Goal: Transaction & Acquisition: Purchase product/service

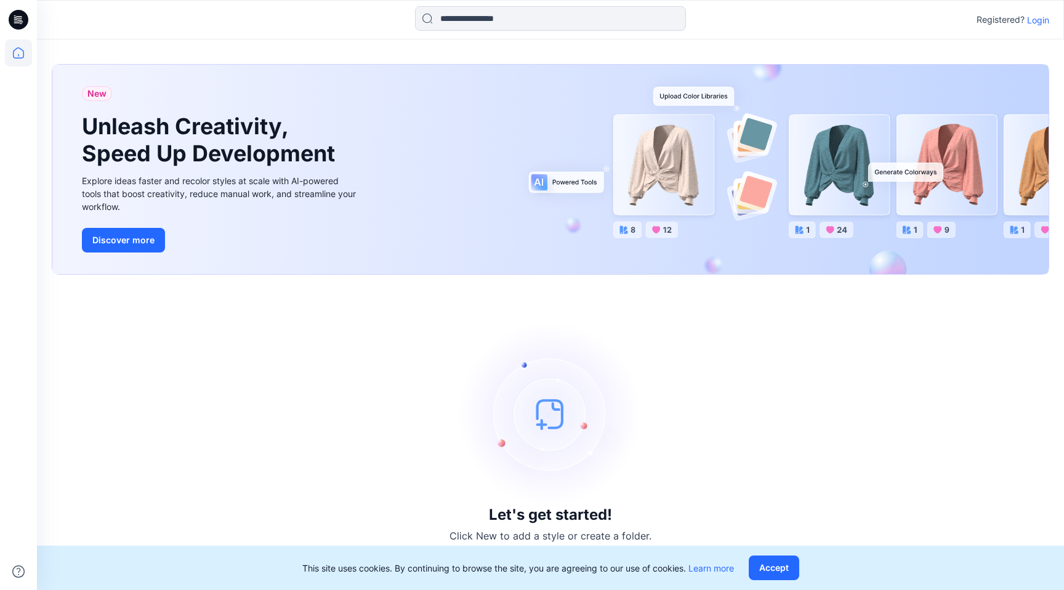
click at [1042, 22] on p "Login" at bounding box center [1038, 20] width 22 height 13
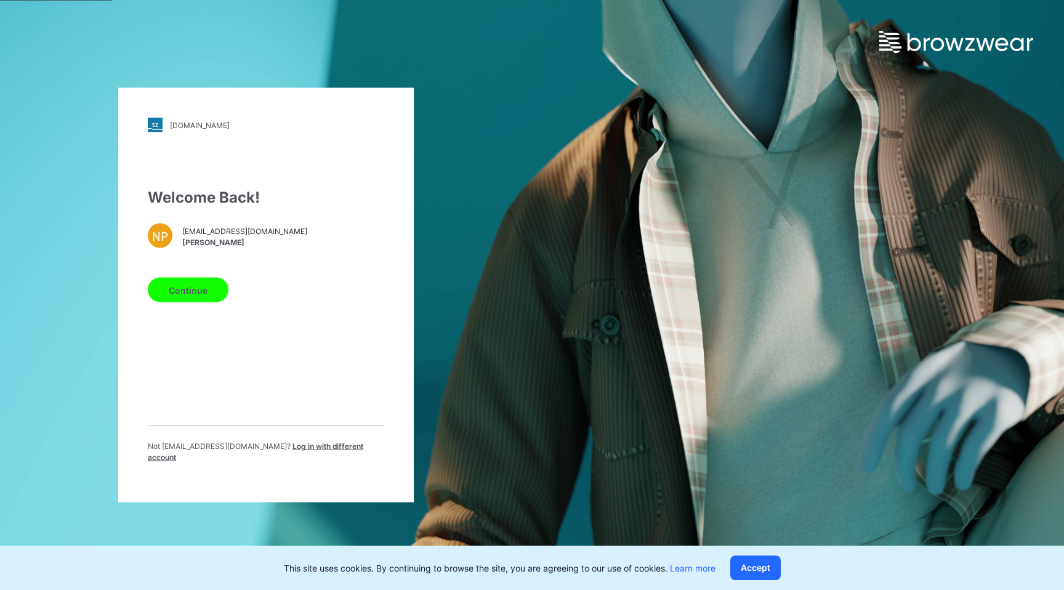
click at [206, 296] on button "Continue" at bounding box center [188, 290] width 81 height 25
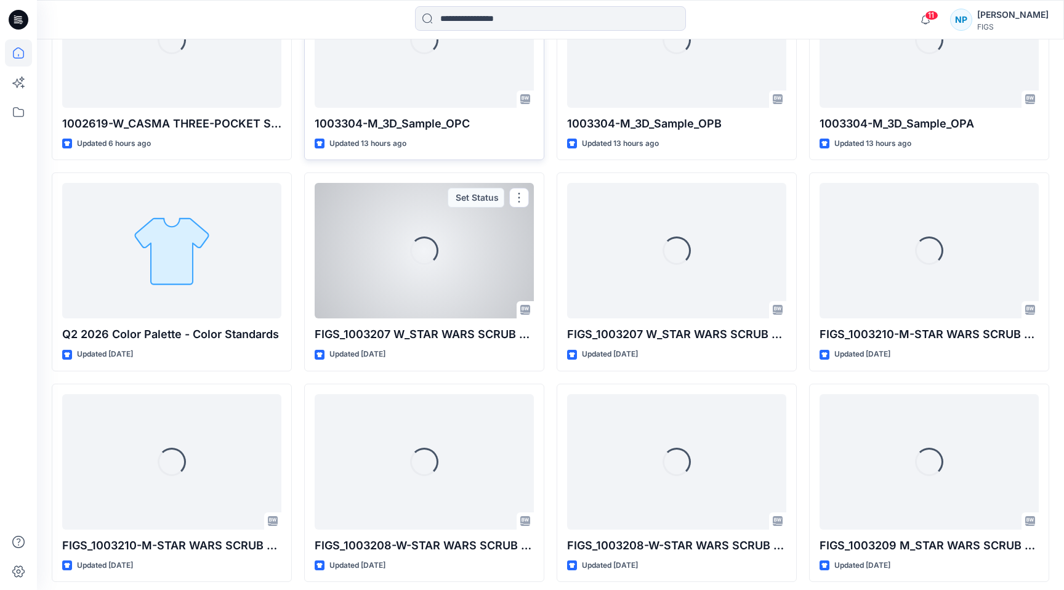
scroll to position [390, 0]
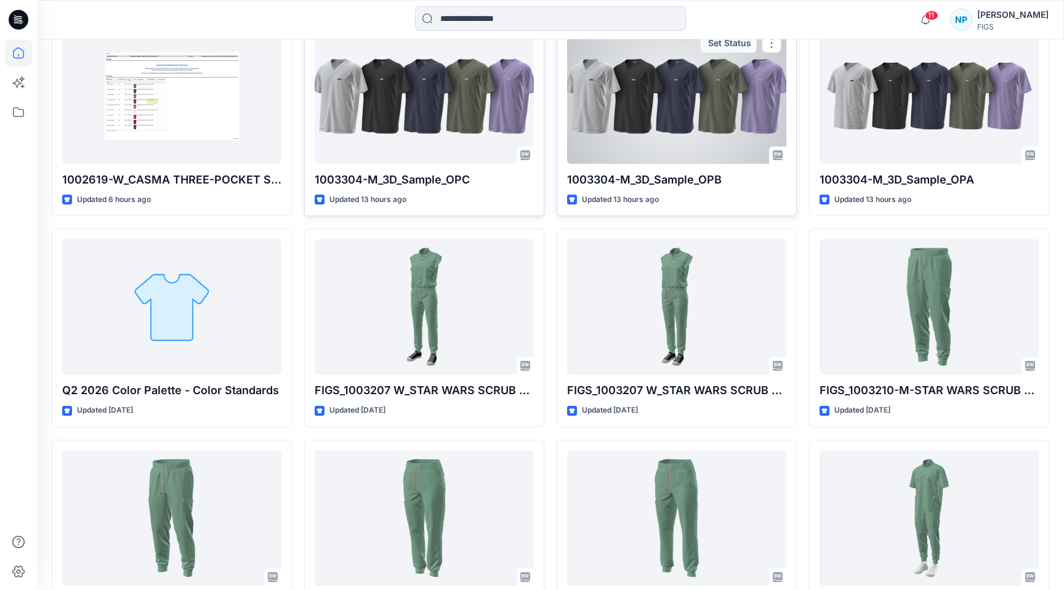
click at [709, 145] on div at bounding box center [676, 95] width 219 height 135
